Goal: Task Accomplishment & Management: Complete application form

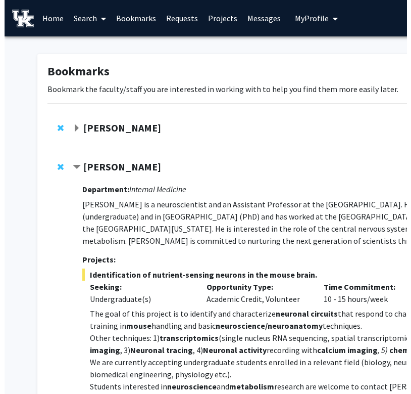
scroll to position [128, 64]
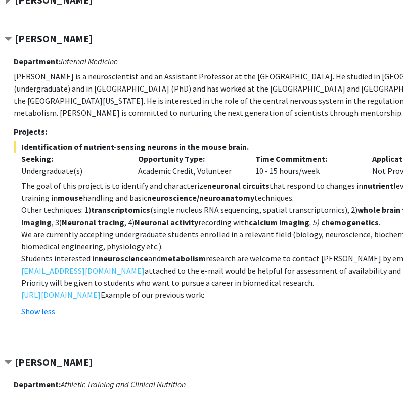
click at [376, 87] on p "[PERSON_NAME] is a neuroscientist and an Assistant Professor at the [GEOGRAPHIC…" at bounding box center [251, 94] width 475 height 49
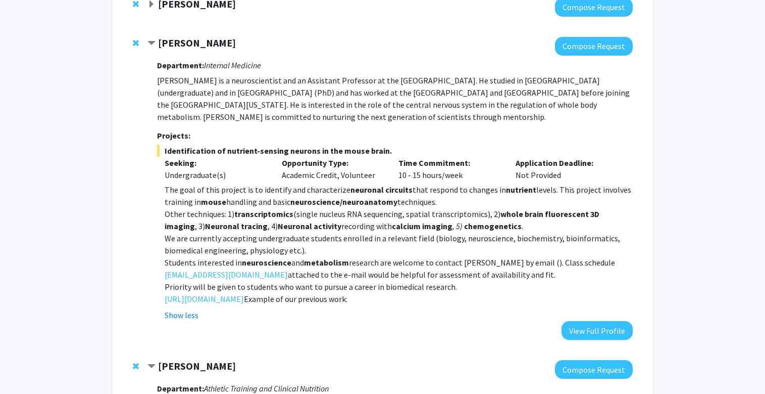
scroll to position [122, 0]
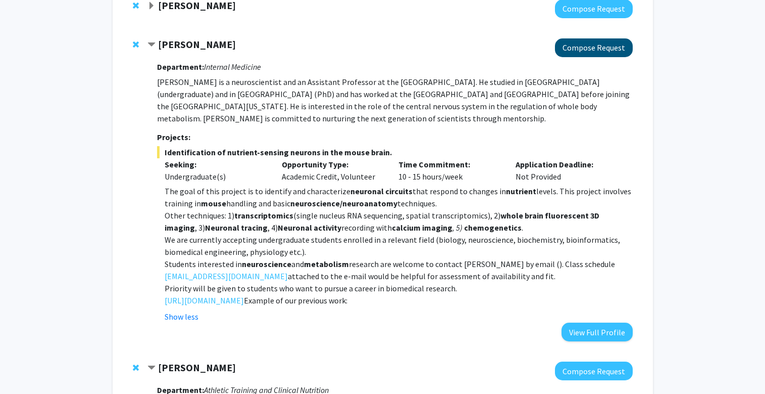
click at [402, 47] on button "Compose Request" at bounding box center [594, 47] width 78 height 19
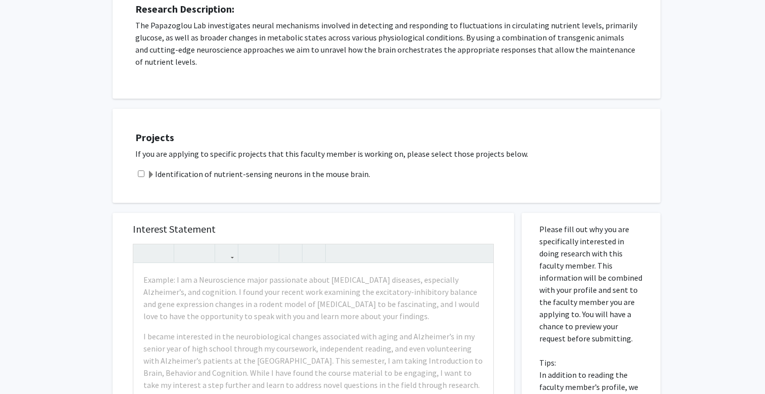
scroll to position [191, 0]
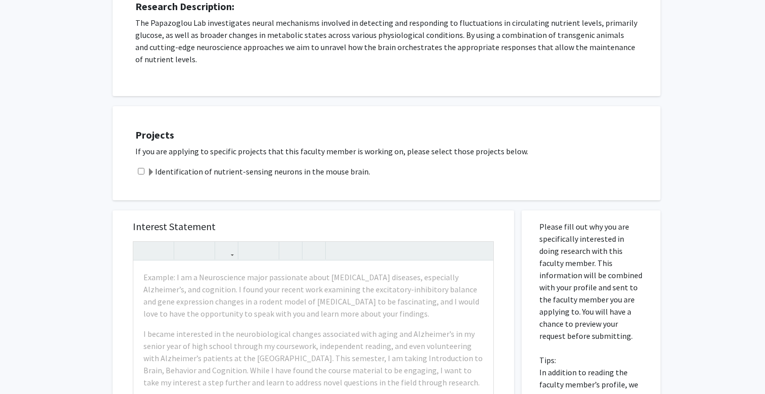
click at [141, 172] on input "checkbox" at bounding box center [141, 171] width 7 height 7
checkbox input "true"
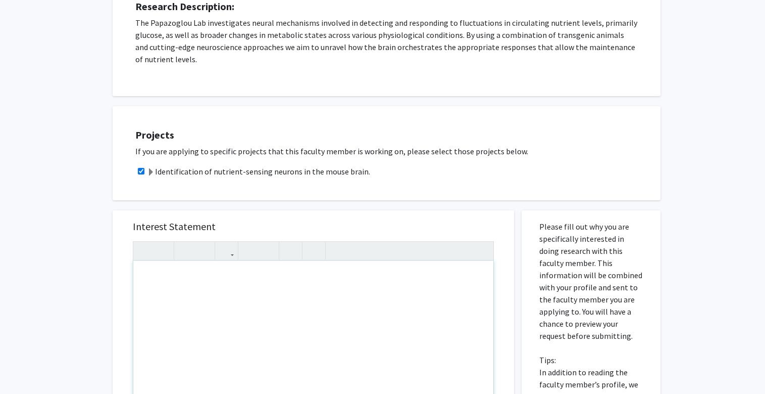
click at [146, 281] on div "Note to users with screen readers: Please press Alt+0 or Option+0 to deactivate…" at bounding box center [313, 376] width 360 height 231
paste div "Note to users with screen readers: Please press Alt+0 or Option+0 to deactivate…"
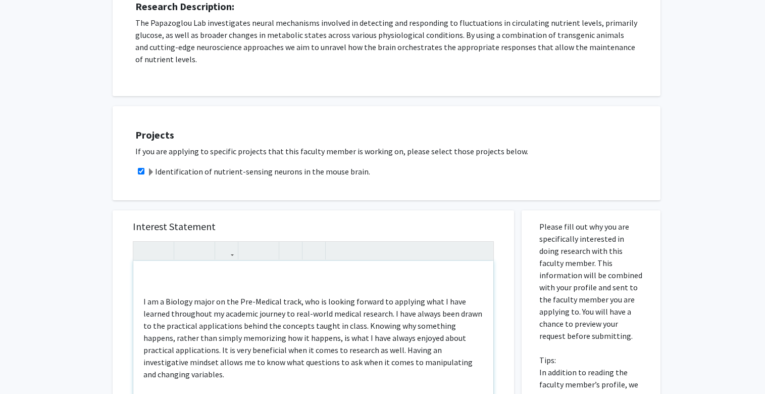
type textarea "<lo><ip><d>S am c Adipisc elits do eiu Tem-Incidid utlab, etd ma aliquae admini…"
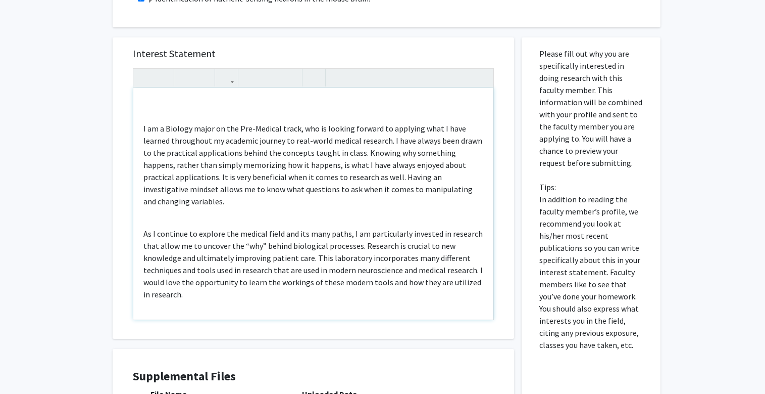
scroll to position [355, 0]
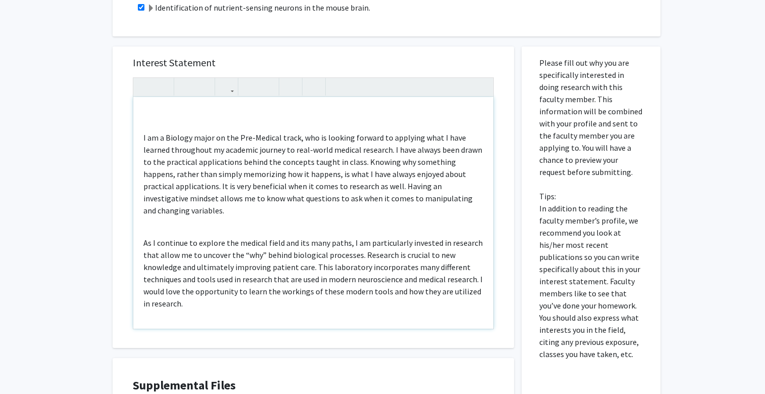
click at [146, 123] on div "I am a Biology major on the Pre-Medical track, who is looking forward to applyi…" at bounding box center [313, 212] width 360 height 231
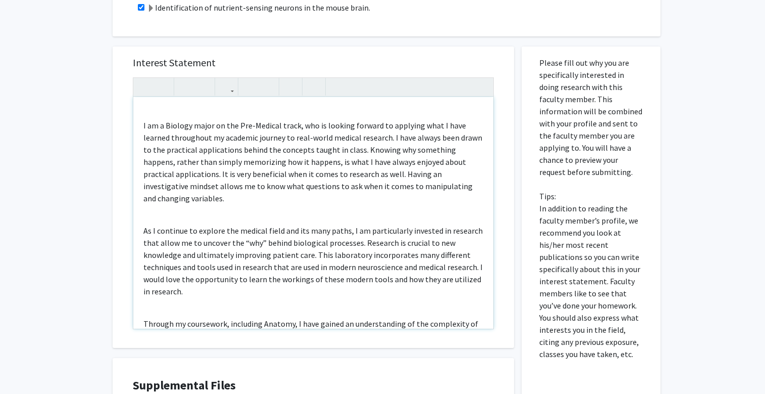
click at [139, 124] on div "I am a Biology major on the Pre-Medical track, who is looking forward to applyi…" at bounding box center [313, 212] width 360 height 231
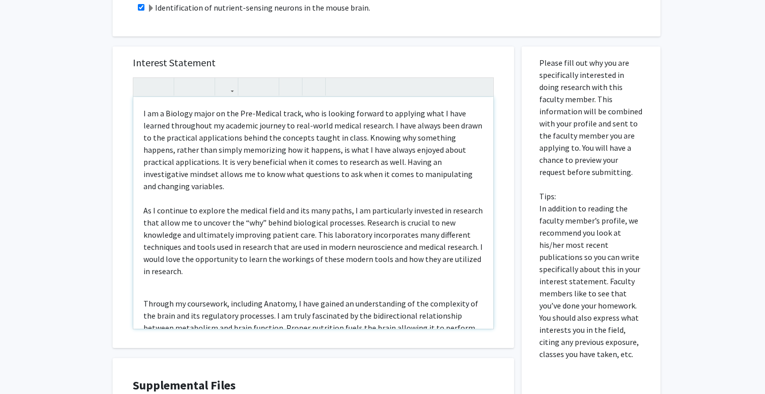
click at [145, 281] on div "I am a Biology major on the Pre-Medical track, who is looking forward to applyi…" at bounding box center [313, 212] width 360 height 231
click at [260, 188] on div "I am a Biology major on the Pre-Medical track, who is looking forward to applyi…" at bounding box center [313, 212] width 360 height 231
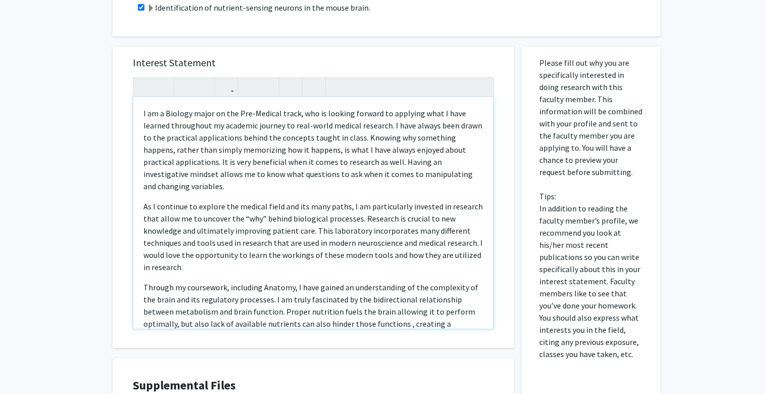
click at [150, 267] on div "I am a Biology major on the Pre-Medical track, who is looking forward to applyi…" at bounding box center [313, 212] width 360 height 231
click at [198, 263] on div "I am a Biology major on the Pre-Medical track, who is looking forward to applyi…" at bounding box center [313, 212] width 360 height 231
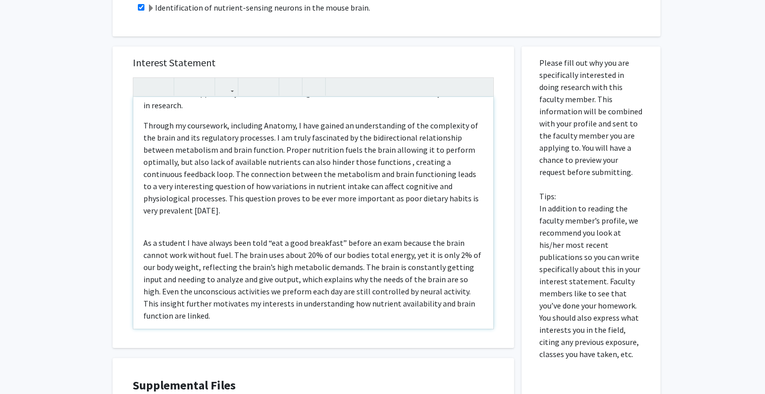
scroll to position [162, 0]
click at [152, 207] on div "I am a Biology major on the Pre-Medical track, who is looking forward to applyi…" at bounding box center [313, 212] width 360 height 231
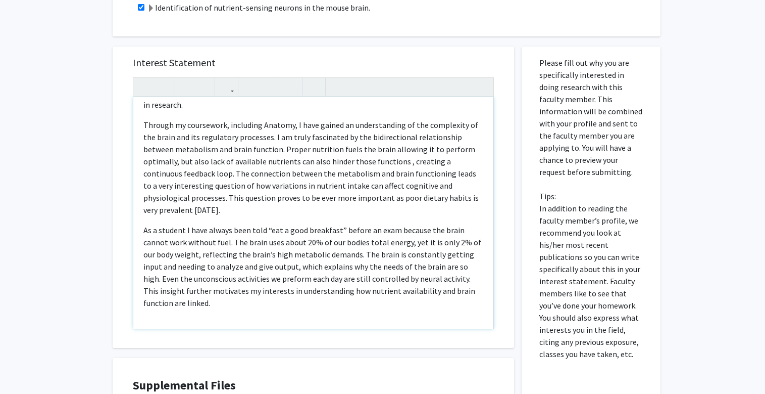
click at [150, 289] on div "I am a Biology major on the Pre-Medical track, who is looking forward to applyi…" at bounding box center [313, 212] width 360 height 231
type textarea "<l><ipsu dolor="sita-cons: 5adi;">E se d Eiusmod tempo in utl Etd-Magnaal enima…"
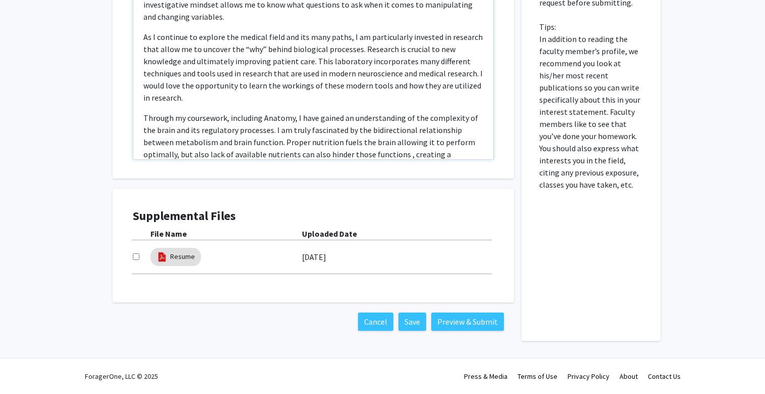
scroll to position [525, 0]
click at [136, 260] on input "checkbox" at bounding box center [136, 256] width 7 height 7
checkbox input "true"
click at [402, 321] on button "Save" at bounding box center [413, 321] width 28 height 18
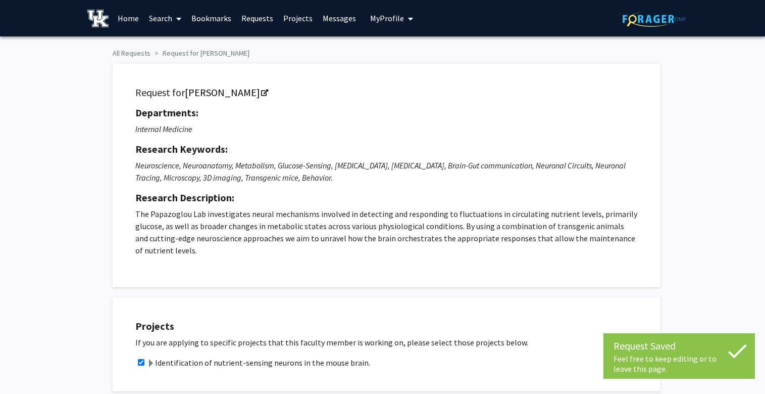
scroll to position [0, 0]
